Goal: Book appointment/travel/reservation

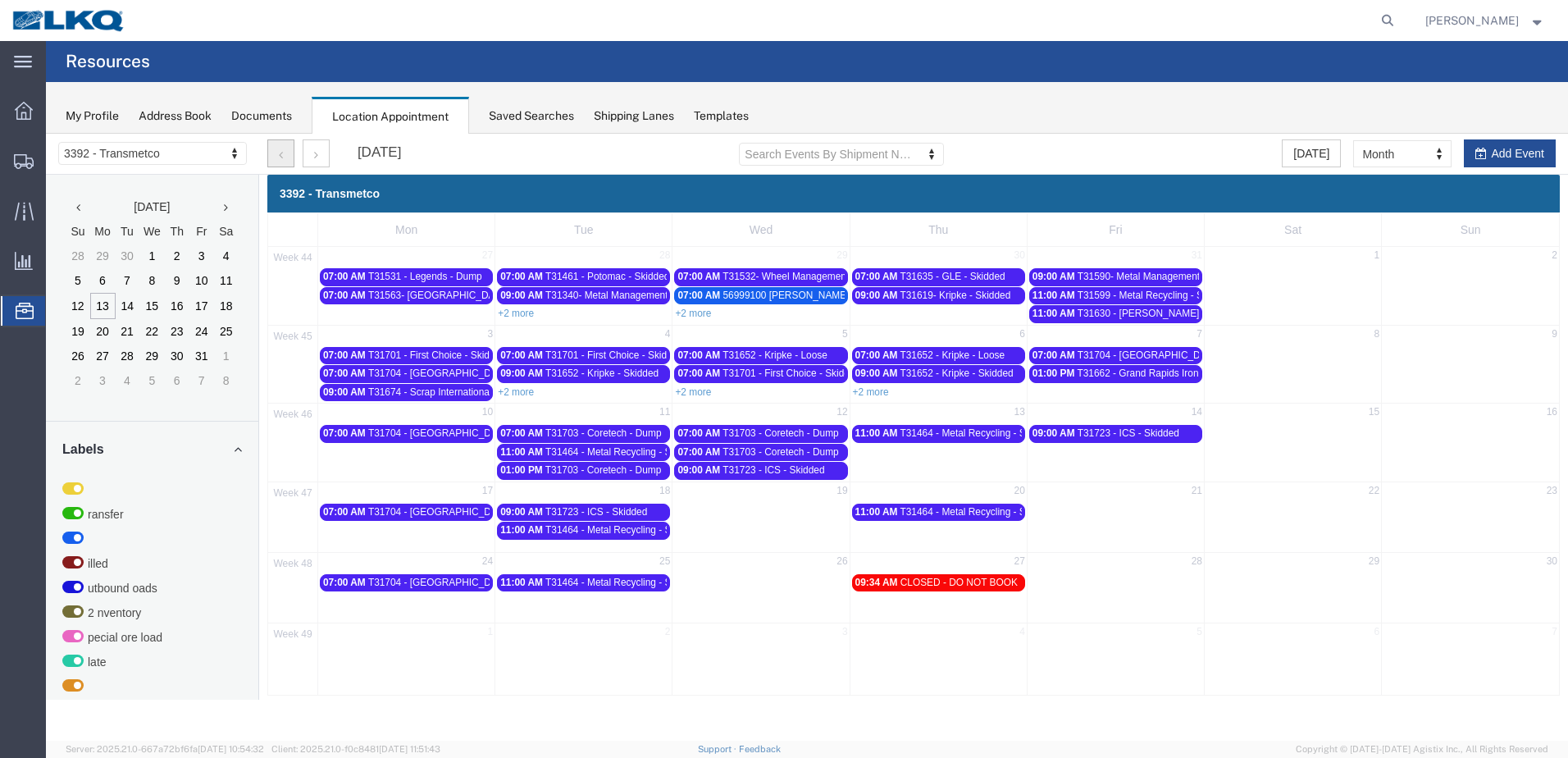
drag, startPoint x: 285, startPoint y: 157, endPoint x: 361, endPoint y: 232, distance: 106.8
click at [285, 157] on button "button" at bounding box center [280, 154] width 27 height 28
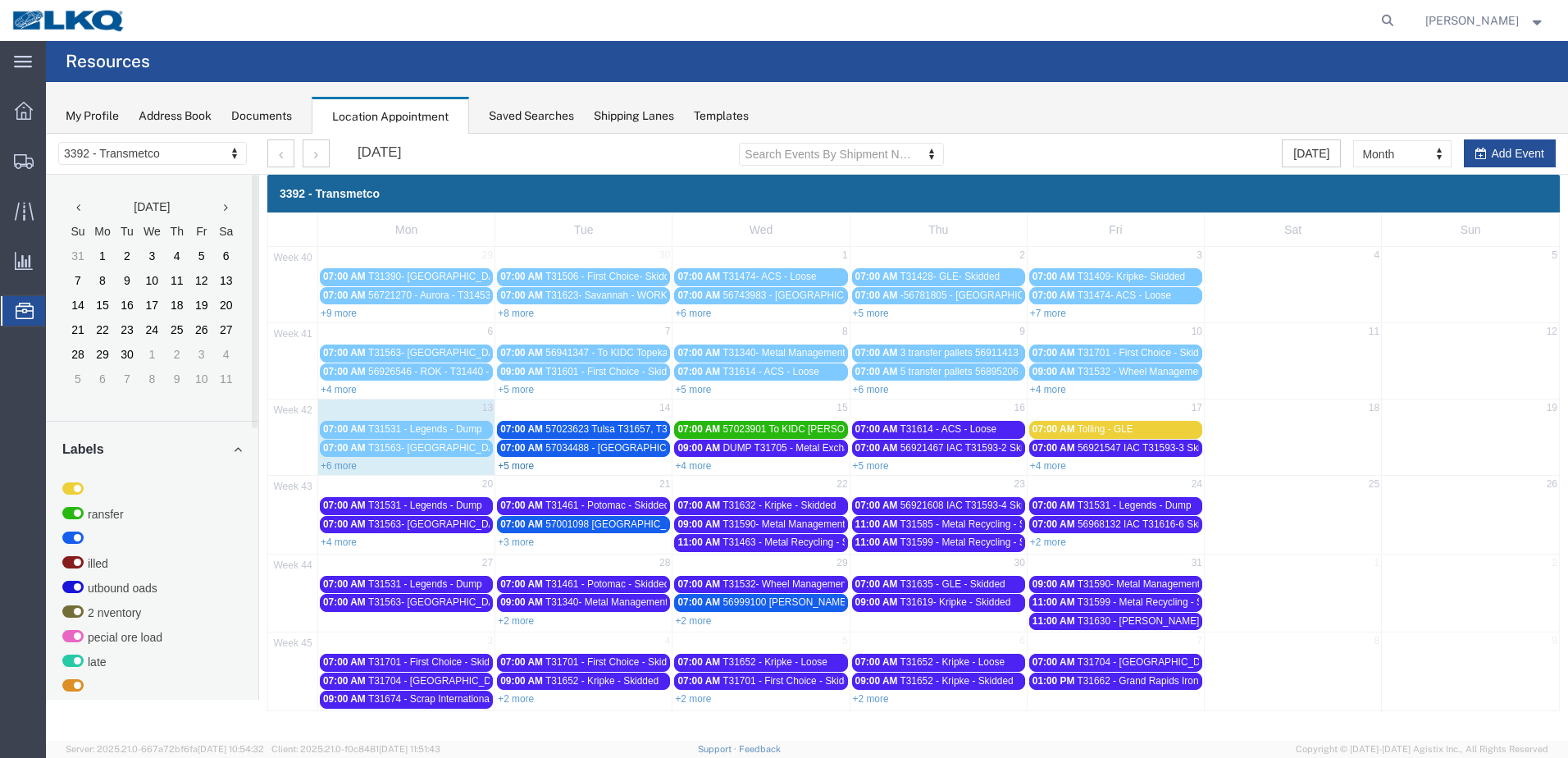
click at [523, 468] on link "+5 more" at bounding box center [516, 465] width 36 height 11
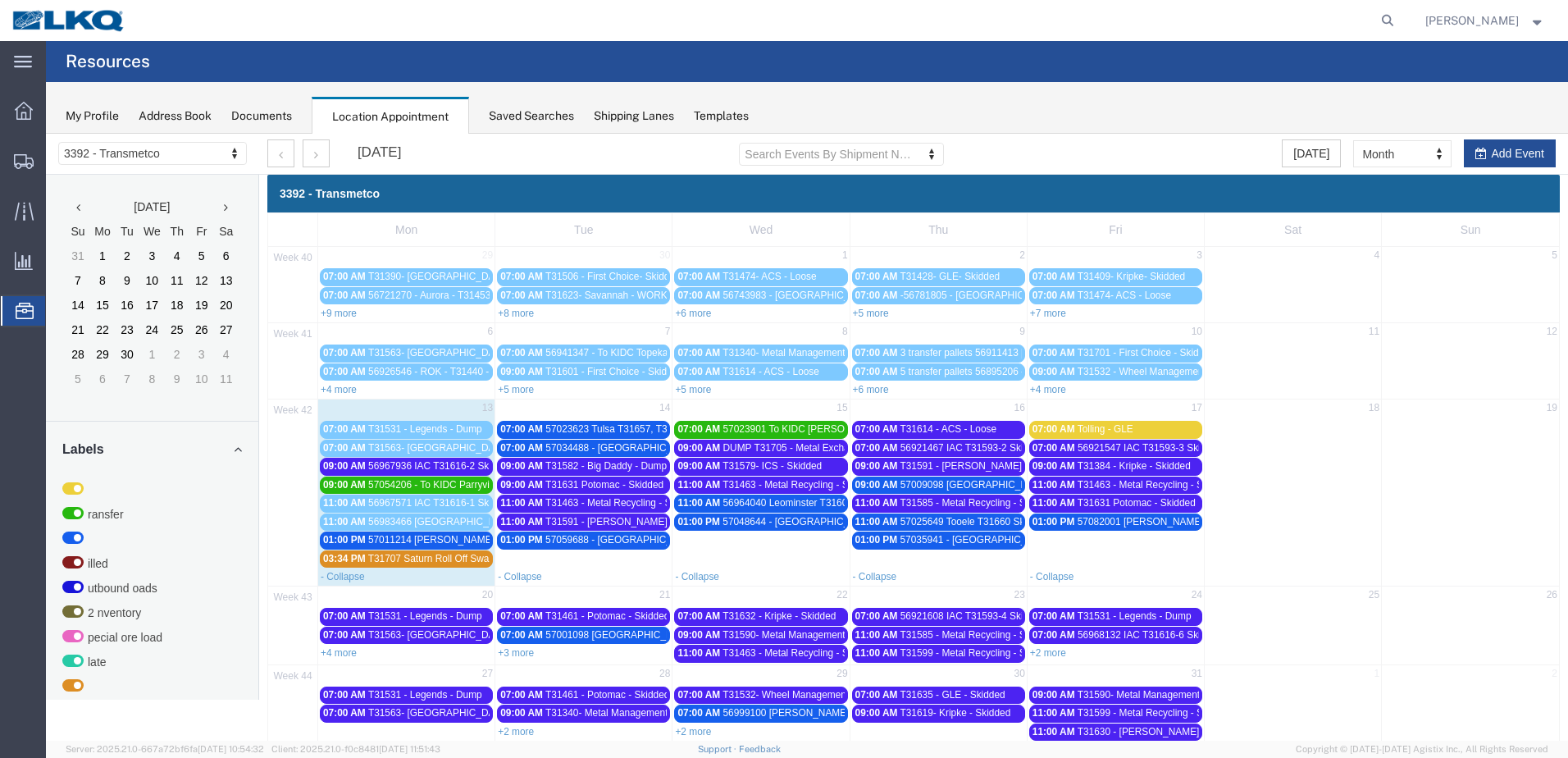
click at [509, 386] on link "+5 more" at bounding box center [516, 389] width 36 height 11
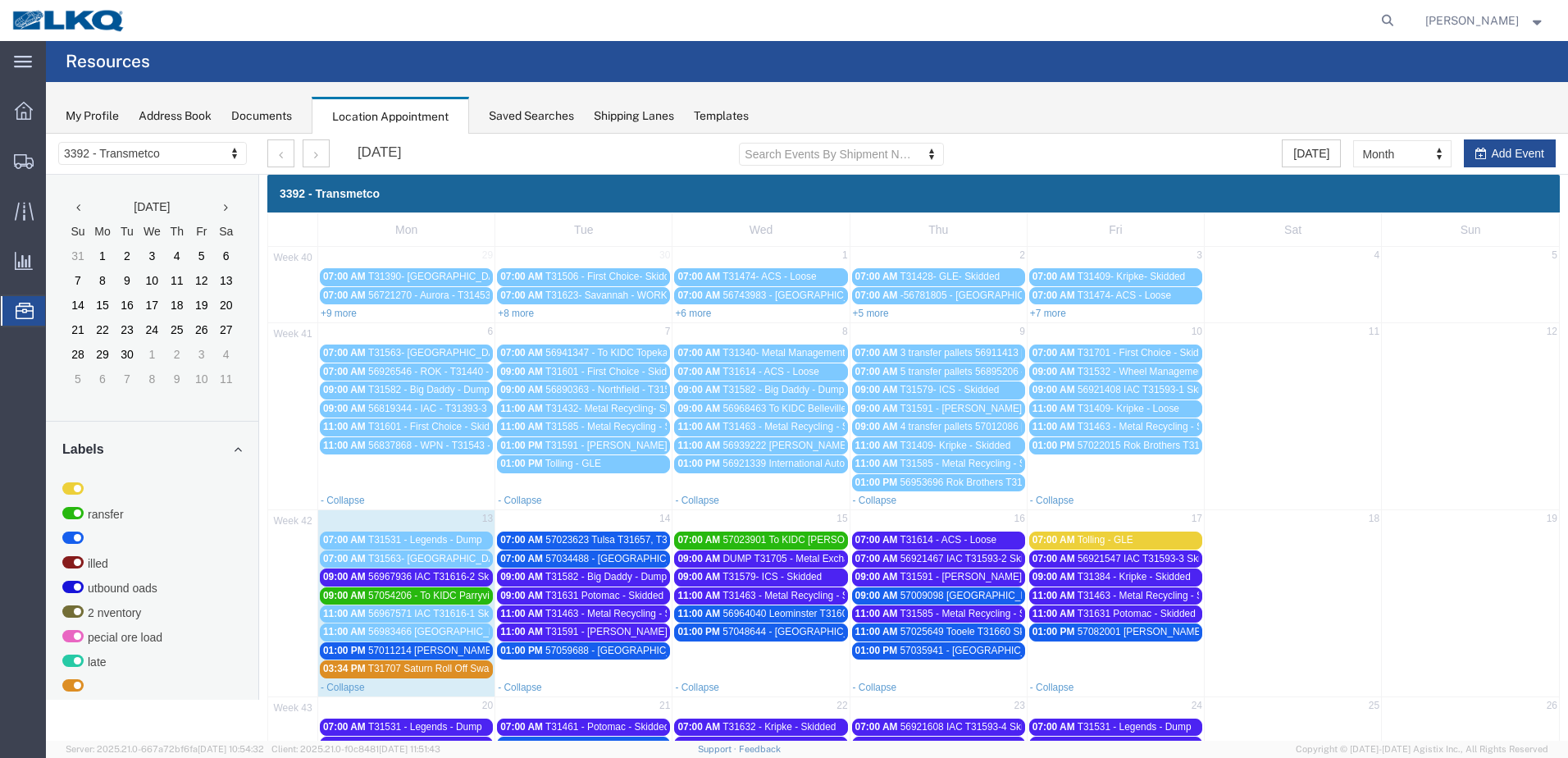
click at [817, 406] on span "56968463 To KIDC Belleville T31629 Skidded" at bounding box center [822, 408] width 197 height 11
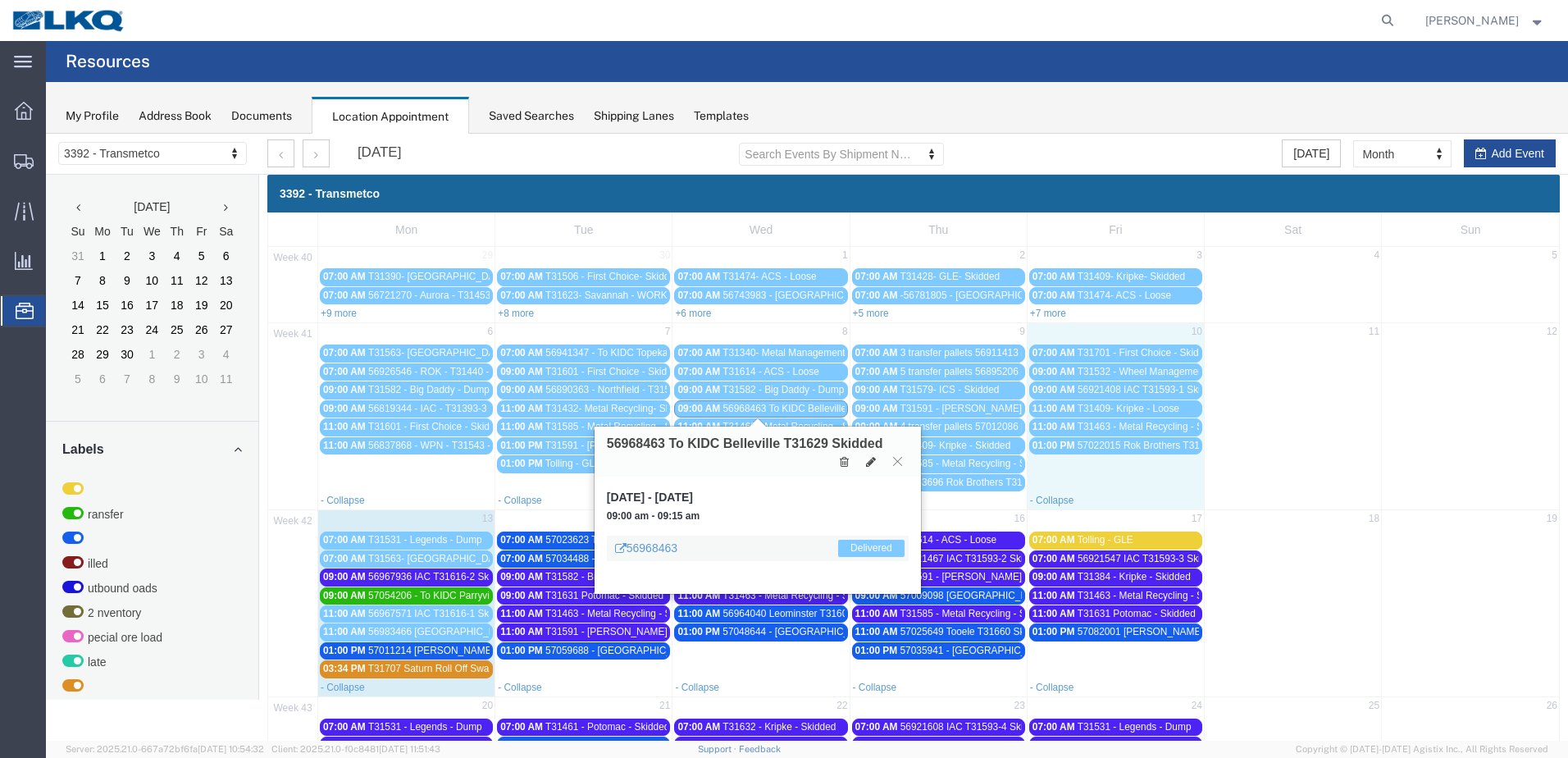
click at [1066, 472] on td "01:00 PM 57022015 Rok Brothers T31438 Skidded" at bounding box center [1115, 463] width 177 height 55
select select "1"
select select
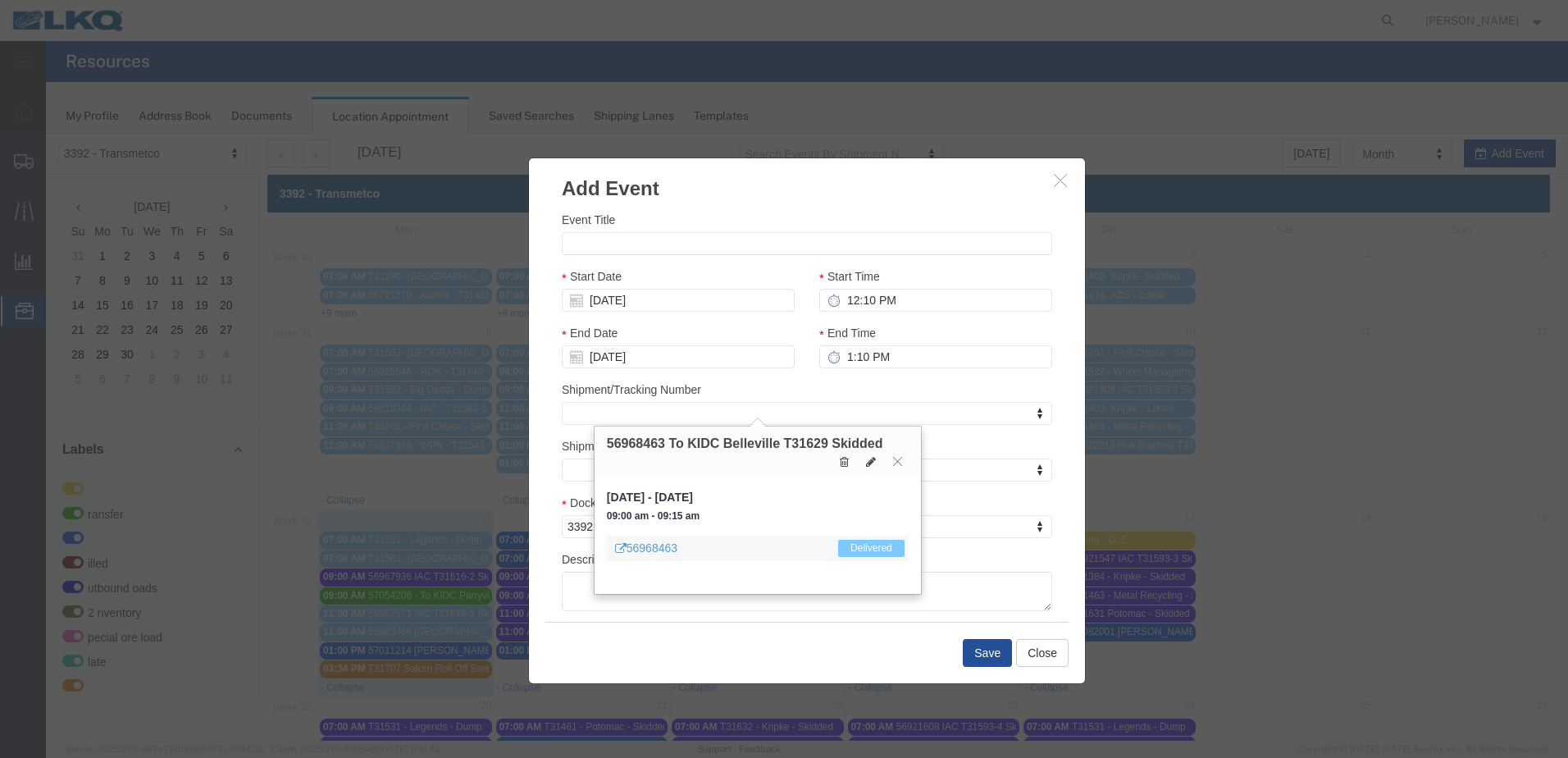
click at [1056, 185] on icon "button" at bounding box center [1060, 180] width 13 height 14
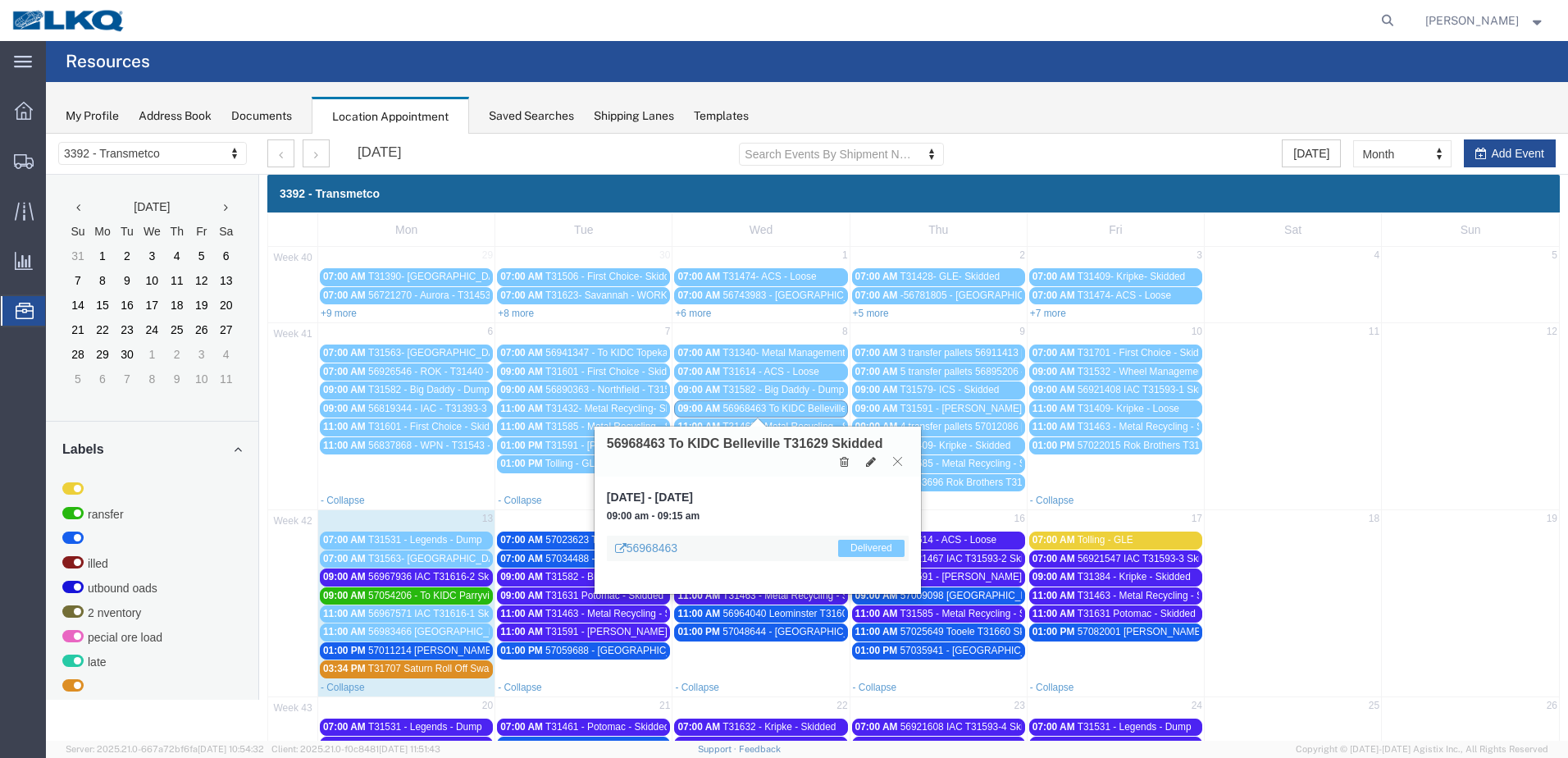
click at [897, 466] on button at bounding box center [897, 461] width 22 height 16
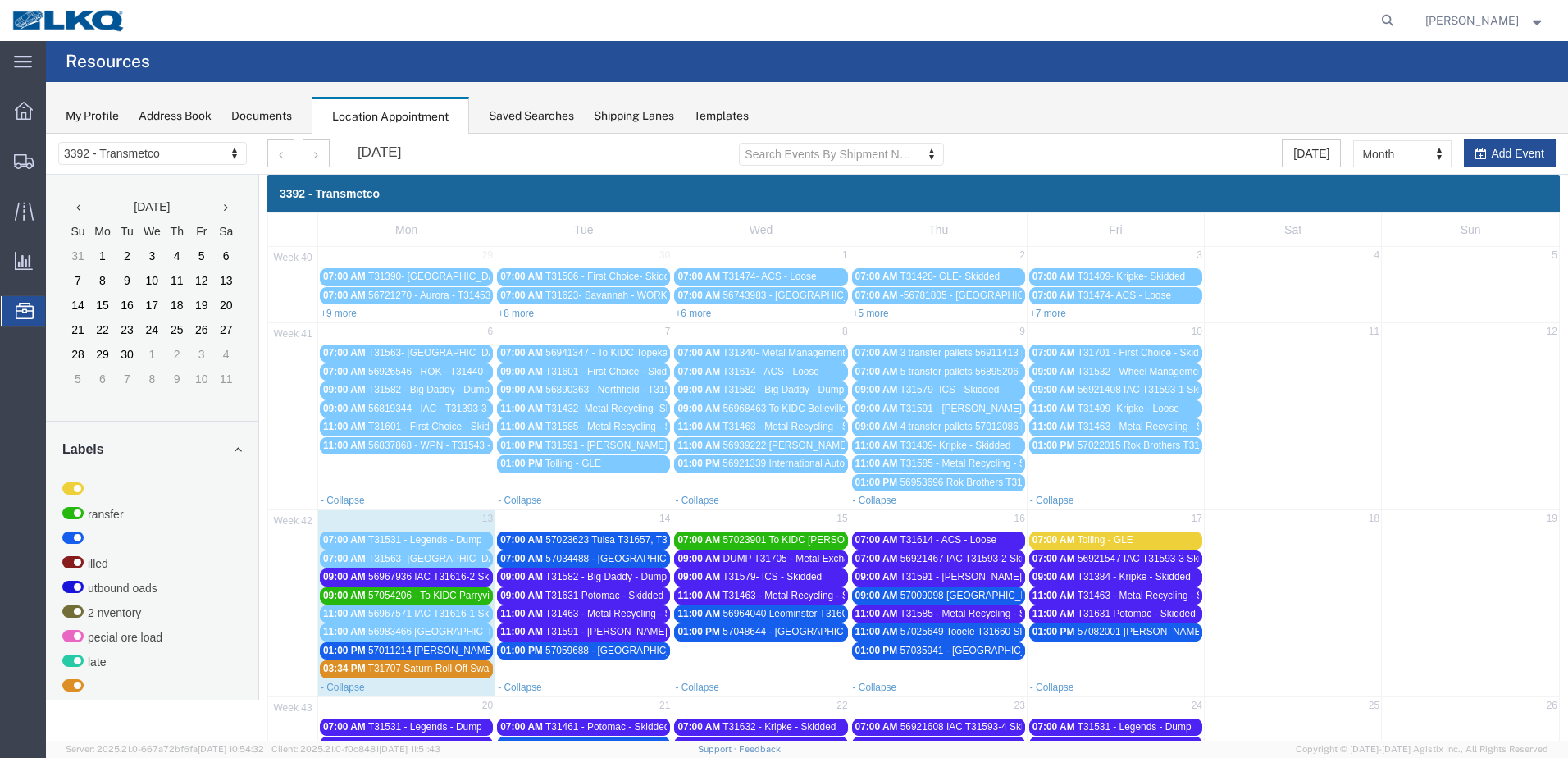
click at [790, 411] on span "56968463 To KIDC Belleville T31629 Skidded" at bounding box center [822, 408] width 197 height 11
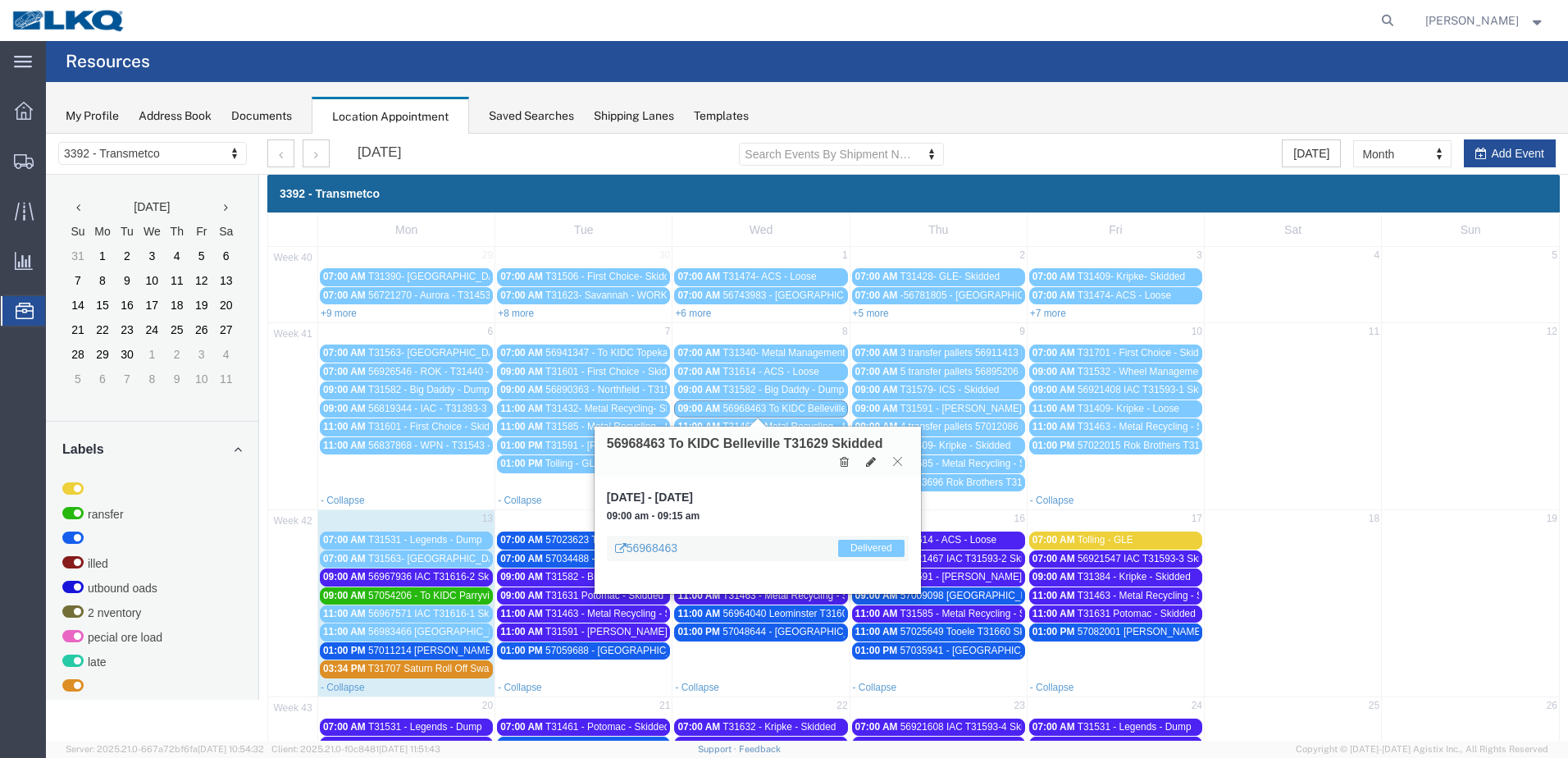
click at [896, 457] on icon at bounding box center [898, 461] width 9 height 10
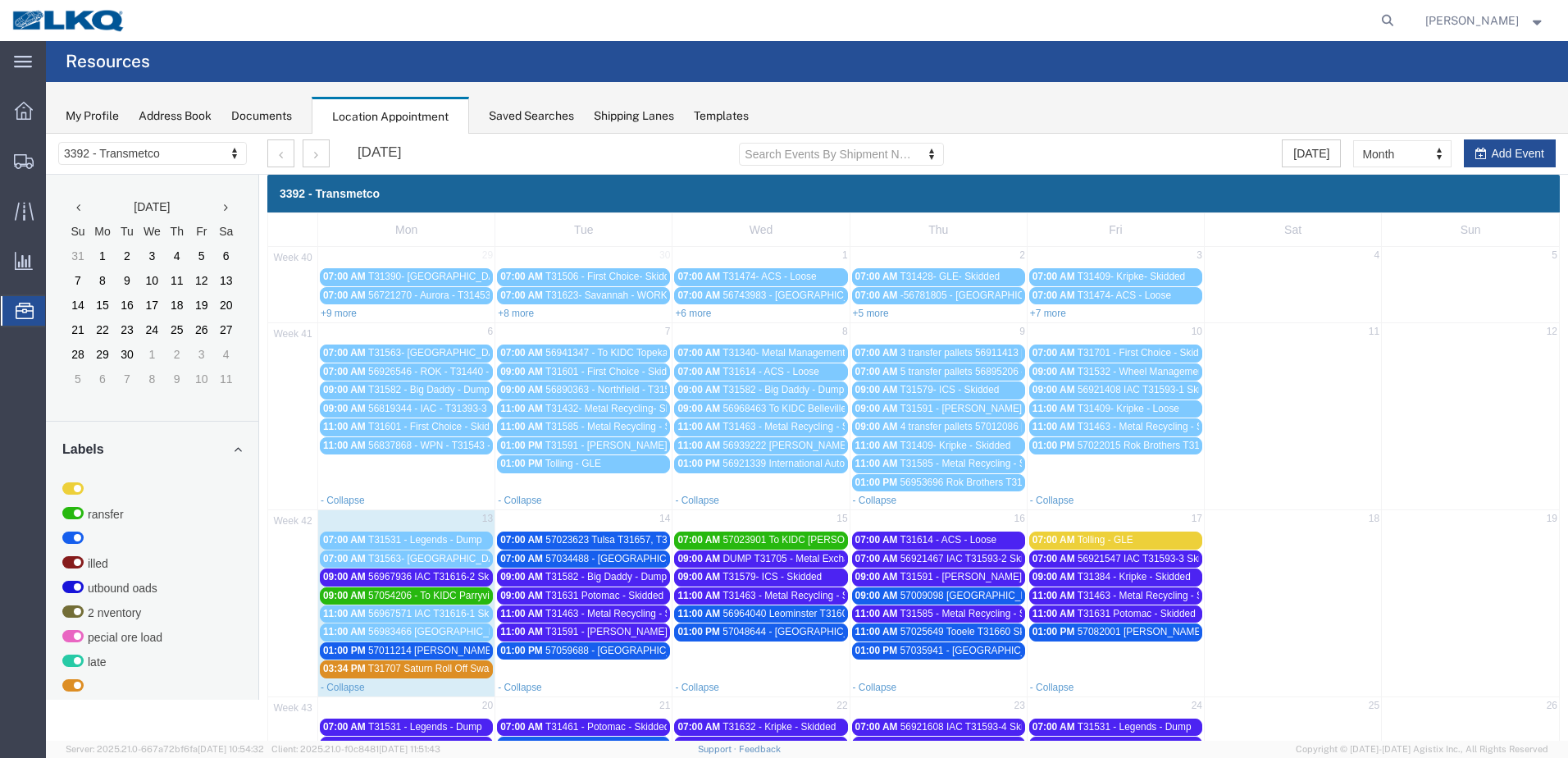
click at [647, 352] on span "56941347 - To KIDC Topeka - T31610 - Palletized" at bounding box center [653, 352] width 215 height 11
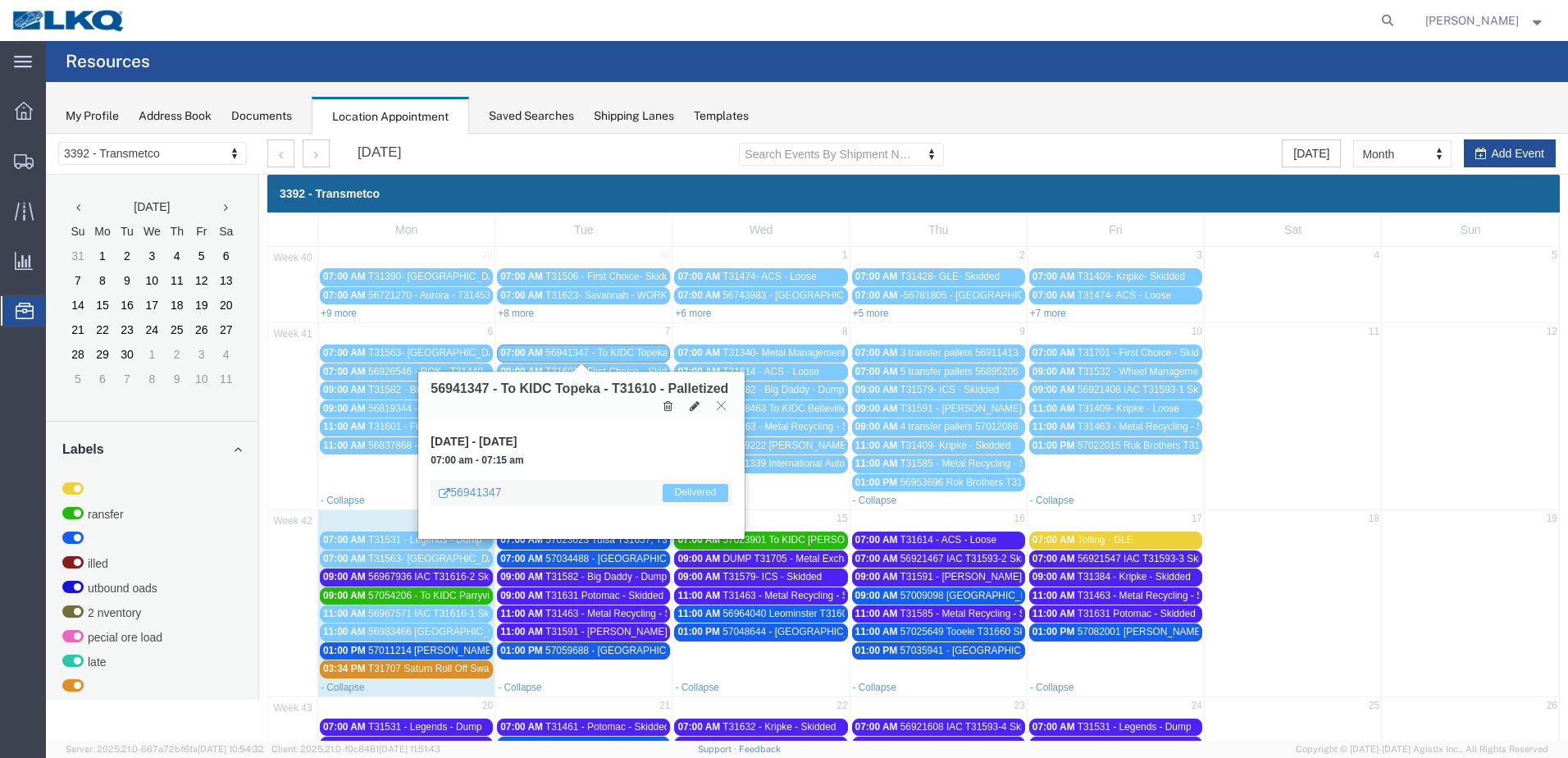
click at [725, 402] on icon at bounding box center [722, 405] width 9 height 10
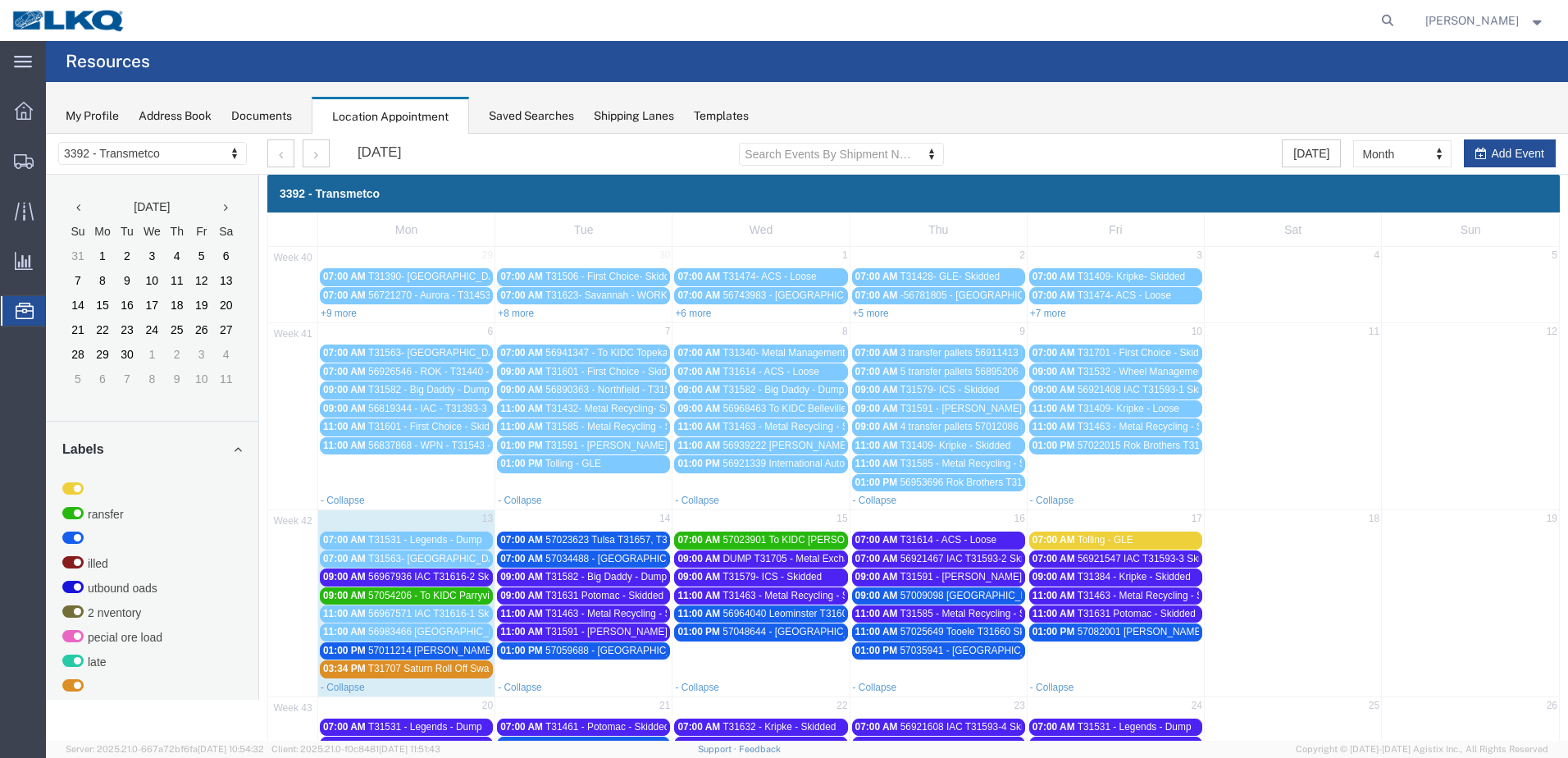
click at [766, 409] on span "56968463 To KIDC Belleville T31629 Skidded" at bounding box center [822, 408] width 197 height 11
